Goal: Transaction & Acquisition: Purchase product/service

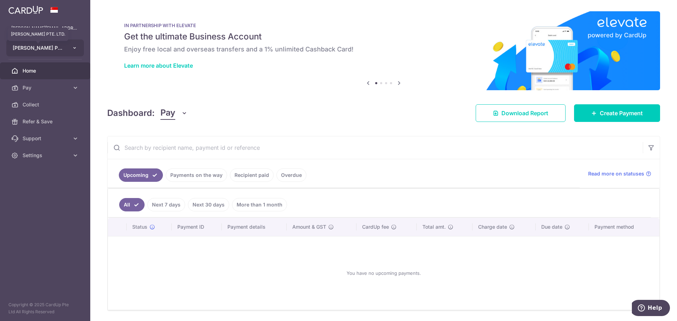
click at [40, 49] on span "JONATHAN ABEL PTE. LTD." at bounding box center [39, 47] width 52 height 7
click at [207, 94] on div "× Pause Schedule Pause all future payments in this series Pause just this one p…" at bounding box center [383, 160] width 587 height 321
click at [26, 87] on span "Pay" at bounding box center [46, 87] width 47 height 7
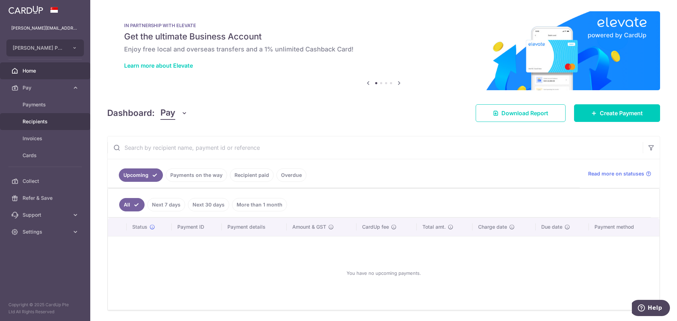
click at [33, 119] on span "Recipients" at bounding box center [46, 121] width 47 height 7
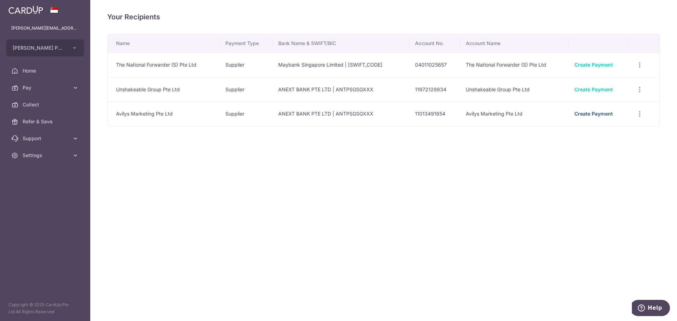
click at [594, 113] on link "Create Payment" at bounding box center [593, 114] width 38 height 6
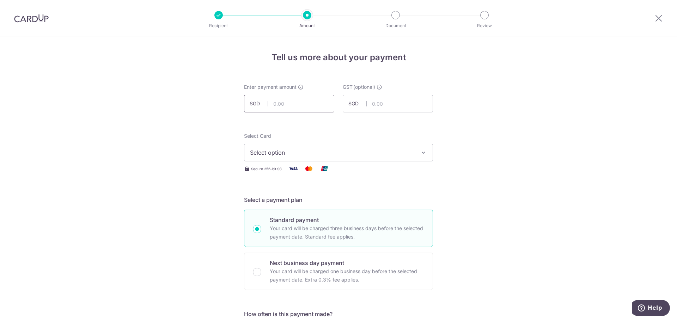
click at [301, 102] on input "text" at bounding box center [289, 104] width 90 height 18
click at [303, 149] on span "Select option" at bounding box center [332, 152] width 164 height 8
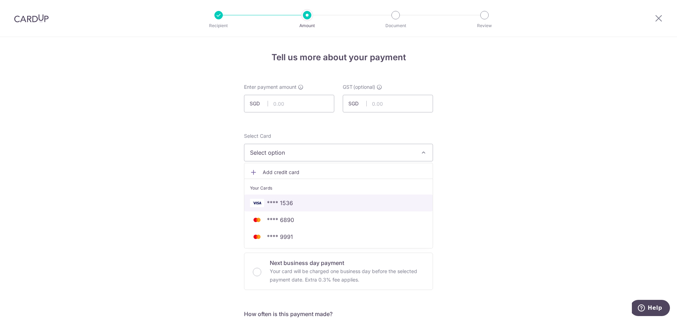
click at [284, 206] on span "**** 1536" at bounding box center [280, 203] width 26 height 8
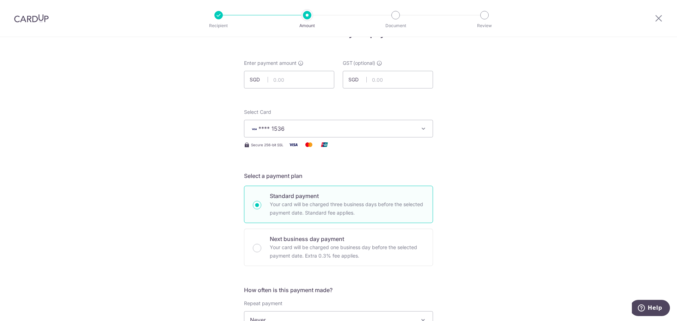
scroll to position [13, 0]
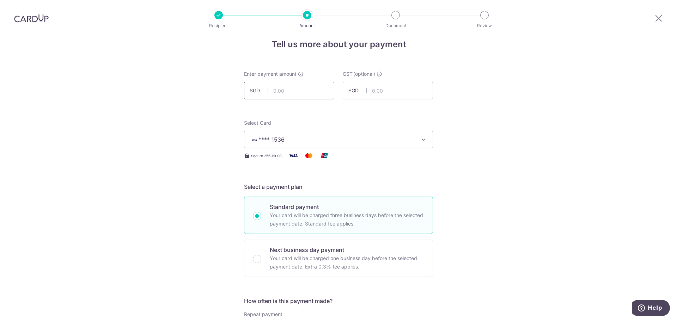
click at [317, 92] on input "text" at bounding box center [289, 91] width 90 height 18
type input "3,900.00"
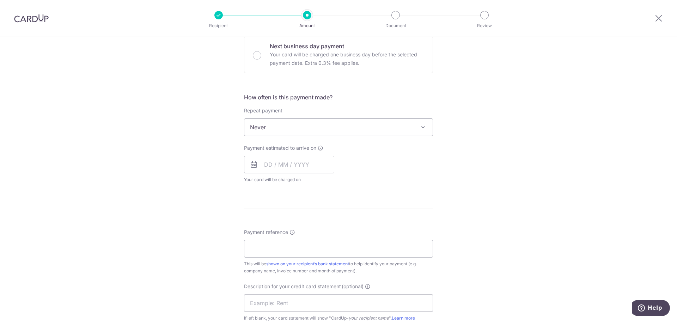
scroll to position [260, 0]
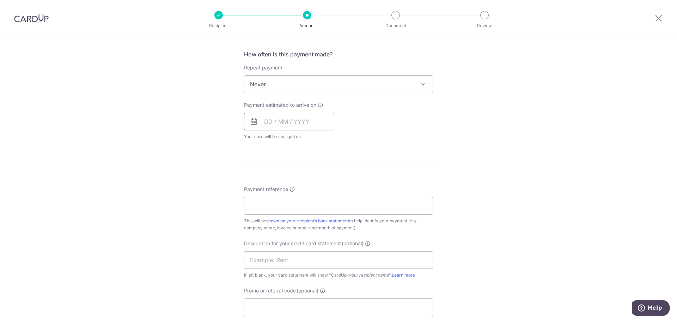
click at [265, 122] on input "text" at bounding box center [289, 122] width 90 height 18
click at [282, 212] on link "21" at bounding box center [286, 213] width 11 height 11
type input "21/10/2025"
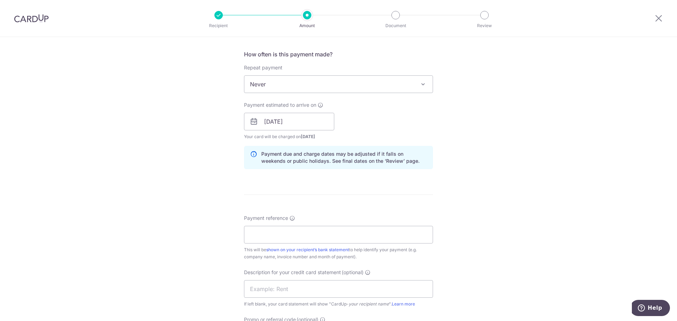
click at [540, 202] on div "Tell us more about your payment Enter payment amount SGD 3,900.00 3900.00 GST (…" at bounding box center [338, 134] width 677 height 714
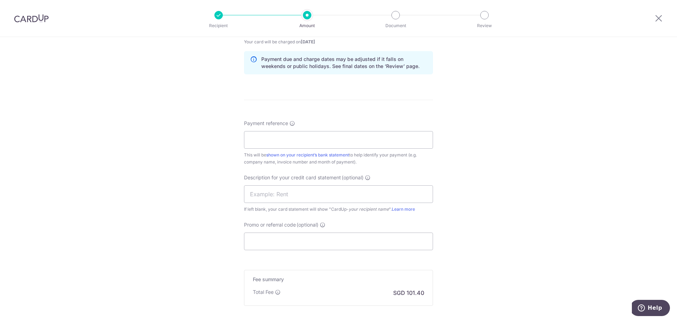
scroll to position [401, 0]
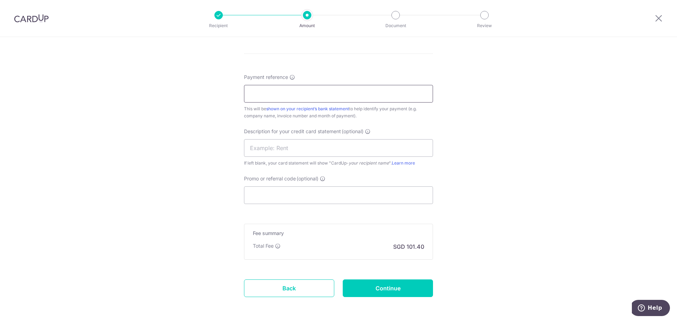
click at [357, 92] on input "Payment reference" at bounding box center [338, 94] width 189 height 18
type input "Inv 21"
click at [293, 148] on input "text" at bounding box center [338, 148] width 189 height 18
drag, startPoint x: 255, startPoint y: 149, endPoint x: 220, endPoint y: 142, distance: 35.6
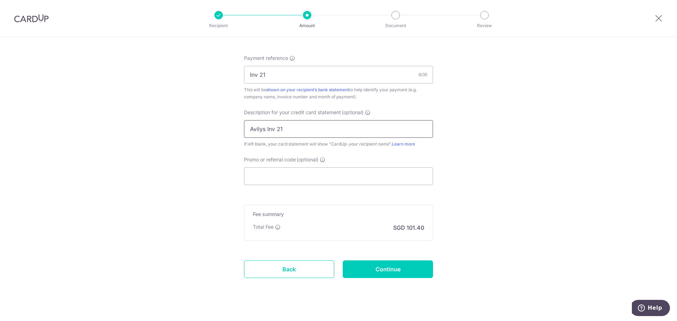
scroll to position [430, 0]
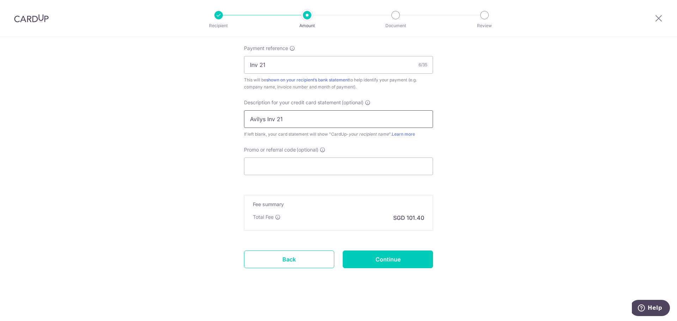
type input "Avilys Inv 21"
click at [390, 259] on input "Continue" at bounding box center [388, 260] width 90 height 18
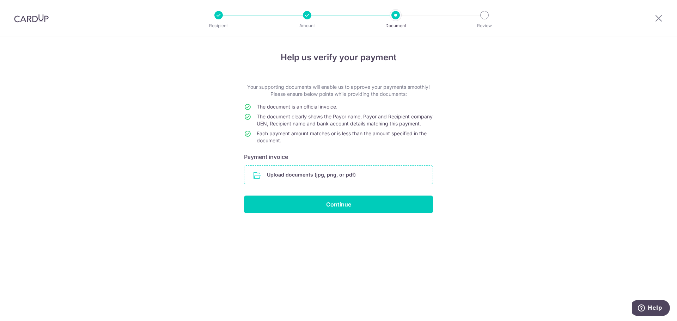
click at [360, 180] on input "file" at bounding box center [338, 175] width 188 height 18
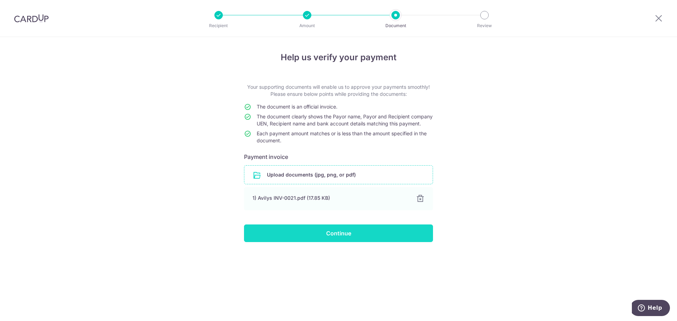
click at [343, 241] on input "Continue" at bounding box center [338, 234] width 189 height 18
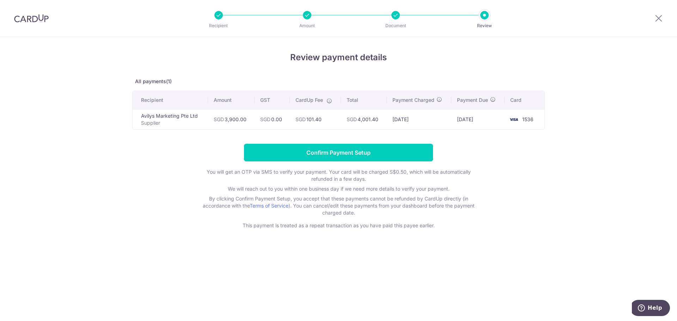
click at [540, 177] on form "Confirm Payment Setup You will get an OTP via SMS to verify your payment. Your …" at bounding box center [338, 186] width 412 height 85
click at [365, 148] on input "Confirm Payment Setup" at bounding box center [338, 153] width 189 height 18
